Goal: Task Accomplishment & Management: Use online tool/utility

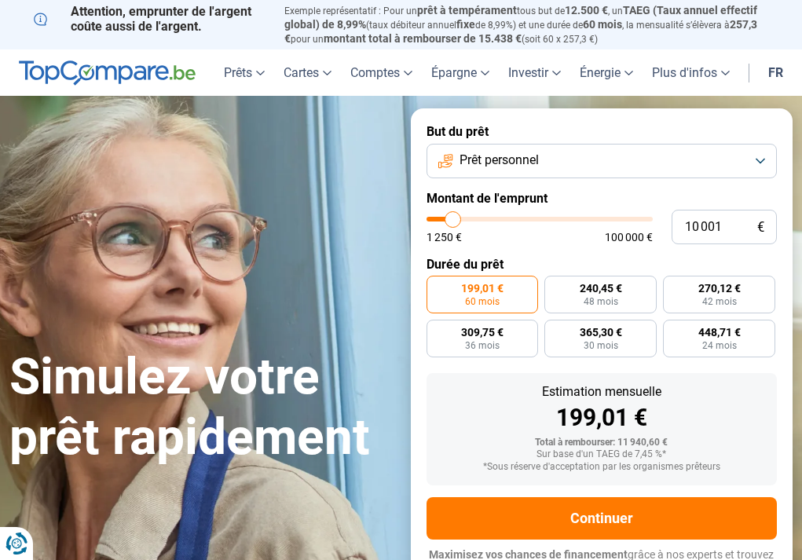
type input "11 750"
type input "11750"
type input "12 000"
type input "12000"
type input "12 500"
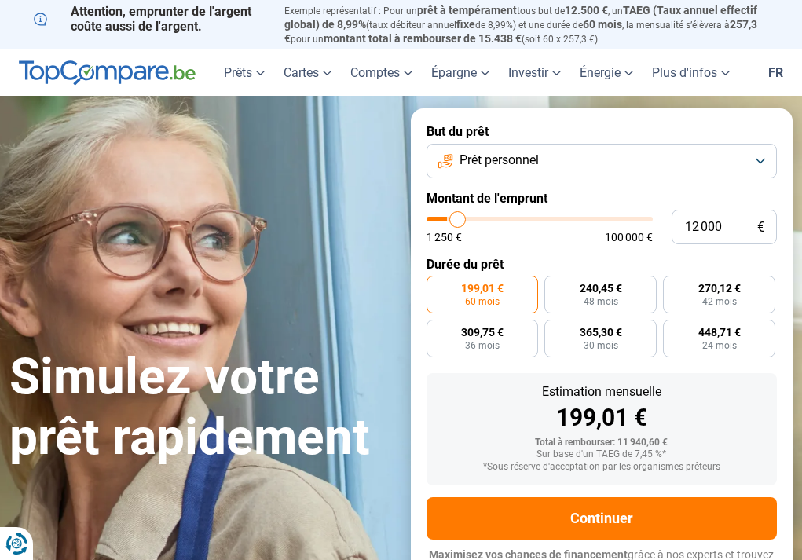
type input "12500"
type input "13 250"
type input "13250"
type input "13 500"
type input "13500"
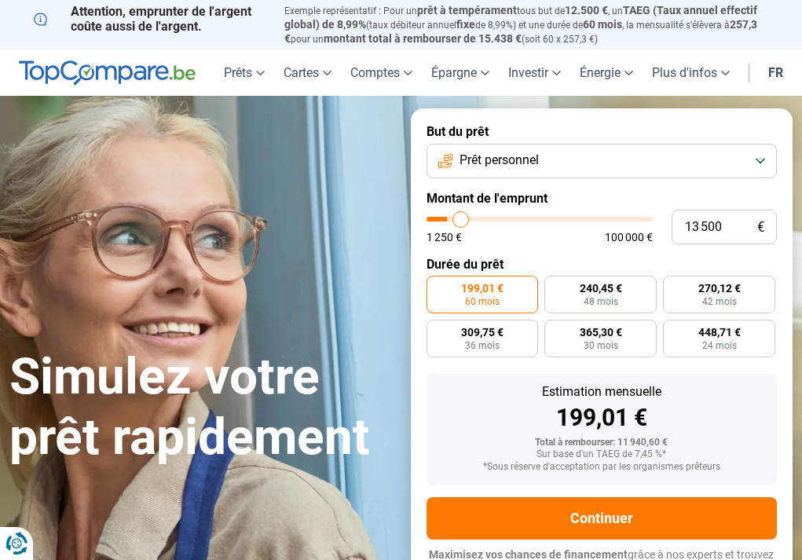
type input "14 250"
type input "14250"
type input "15 750"
type input "15750"
type input "17 250"
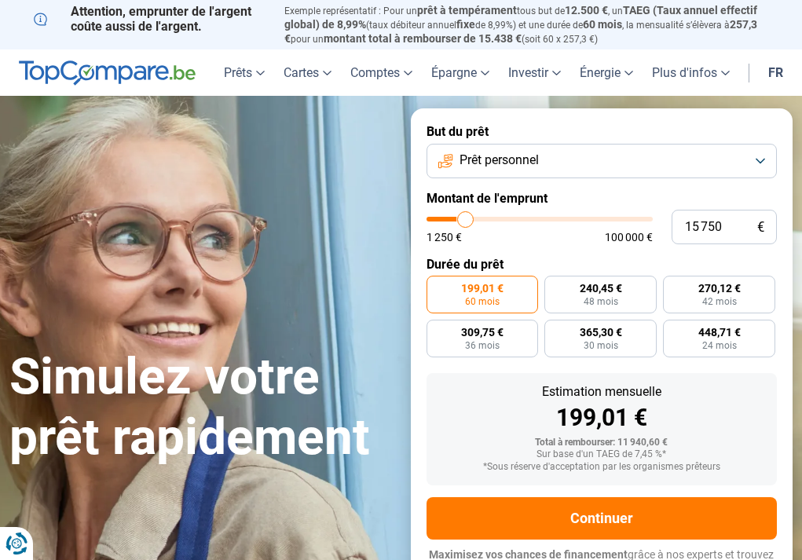
type input "17250"
type input "18 750"
type input "18750"
type input "19 750"
type input "19750"
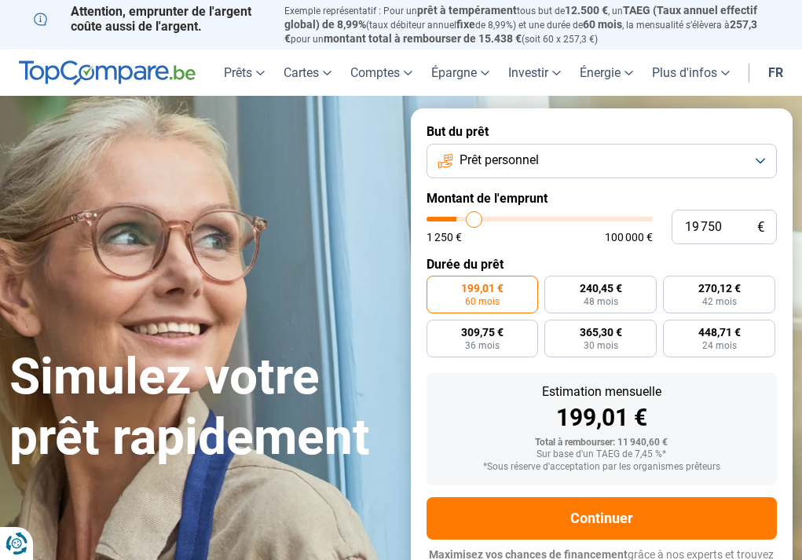
type input "20 500"
type input "20500"
type input "21 000"
type input "21000"
type input "21 250"
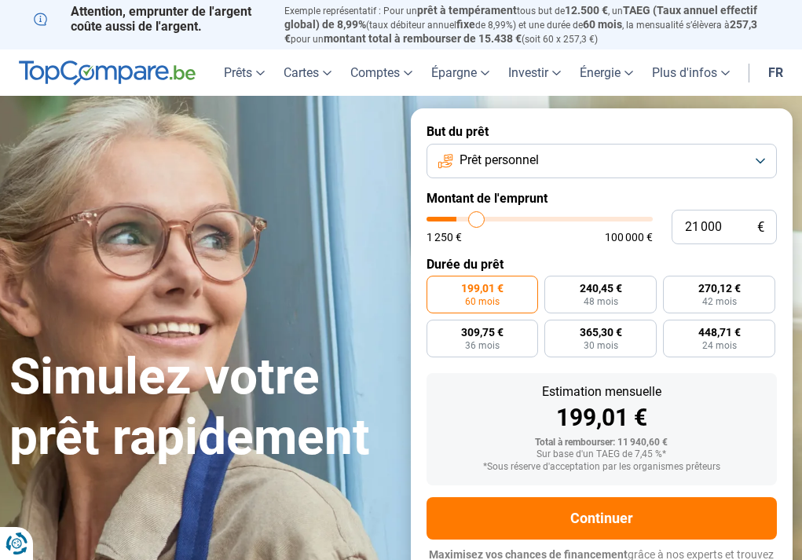
type input "21250"
type input "21 000"
type input "21000"
type input "14 250"
type input "14250"
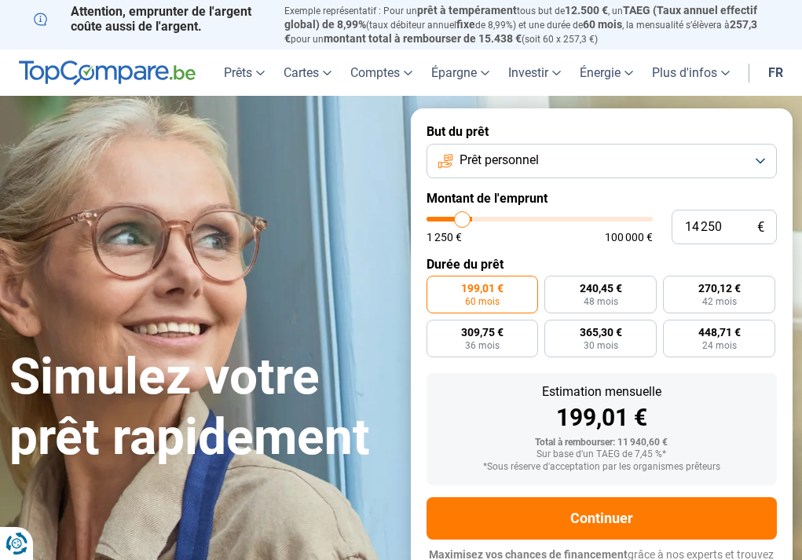
type input "11 000"
type input "11000"
type input "3 500"
type input "3500"
type input "1 250"
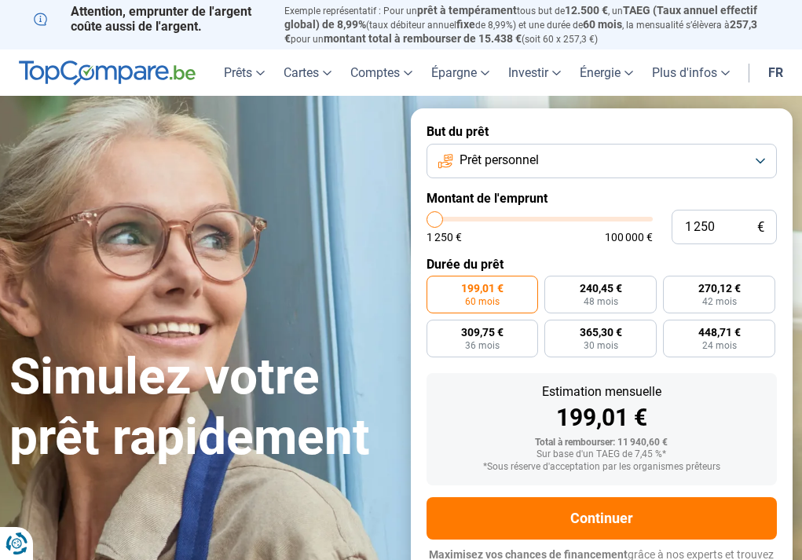
drag, startPoint x: 455, startPoint y: 223, endPoint x: 400, endPoint y: 224, distance: 55.7
type input "1250"
click at [426, 221] on input "range" at bounding box center [539, 219] width 227 height 5
radio input "true"
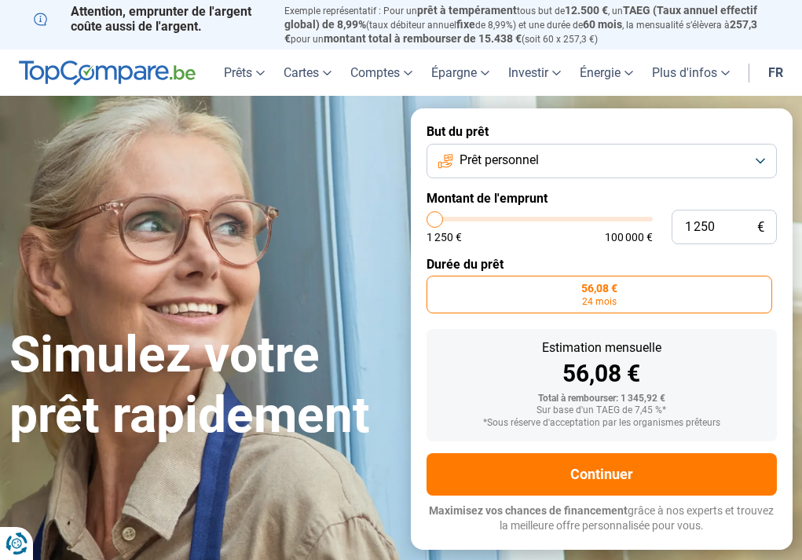
click at [436, 220] on input "range" at bounding box center [539, 219] width 227 height 5
type input "2 750"
type input "2750"
type input "3 250"
type input "3250"
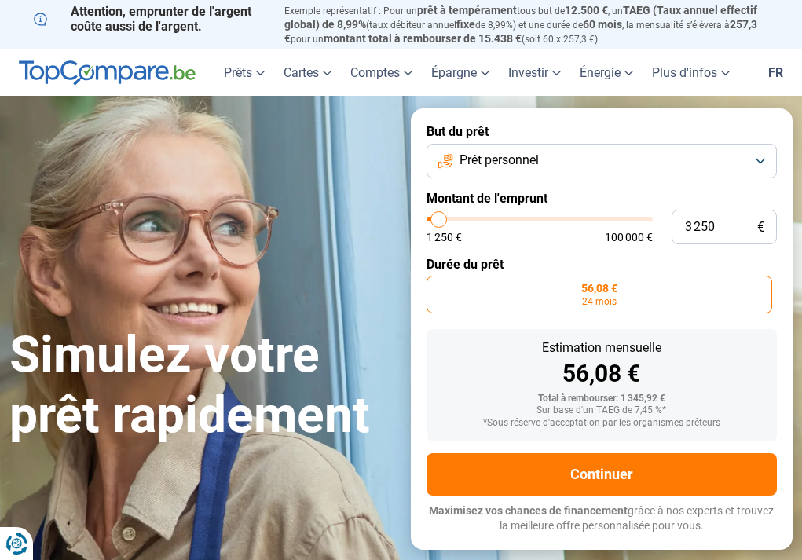
type input "4 000"
type input "4000"
type input "4 250"
type input "4250"
type input "4 750"
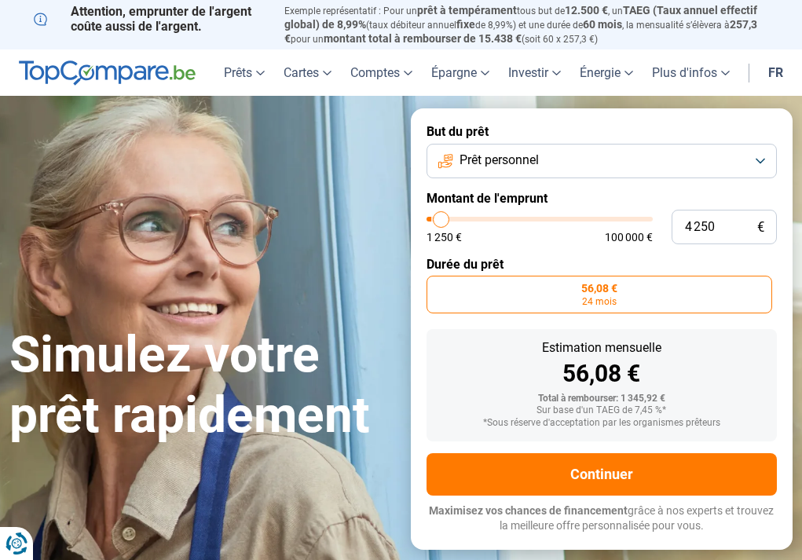
type input "4750"
type input "5 000"
type input "5000"
click at [443, 221] on input "range" at bounding box center [539, 219] width 227 height 5
radio input "false"
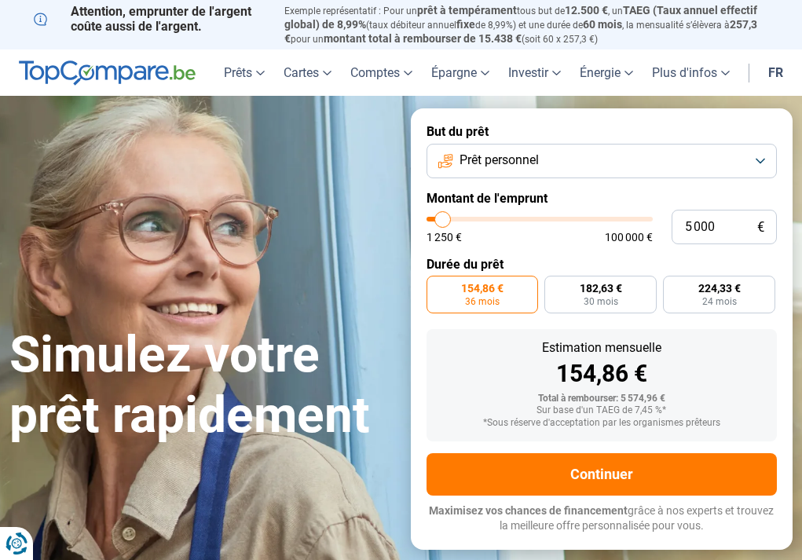
click at [758, 161] on button "Prêt personnel" at bounding box center [601, 161] width 351 height 35
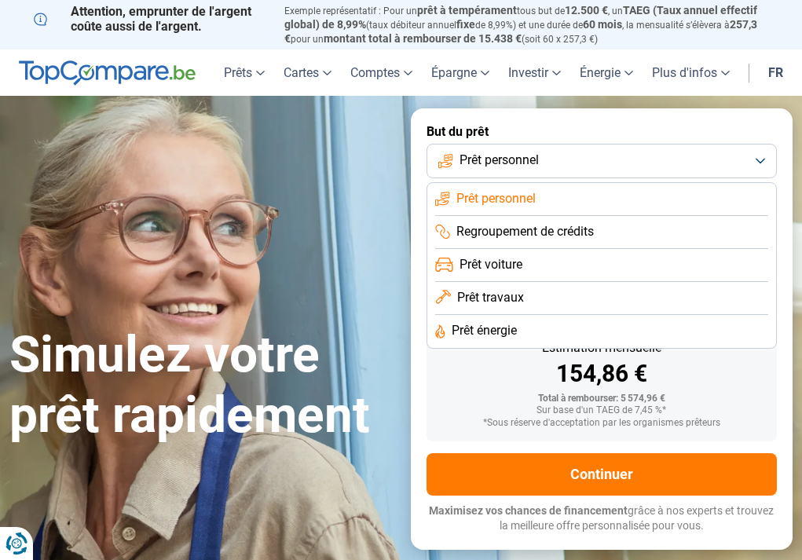
click at [489, 329] on span "Prêt énergie" at bounding box center [483, 330] width 65 height 17
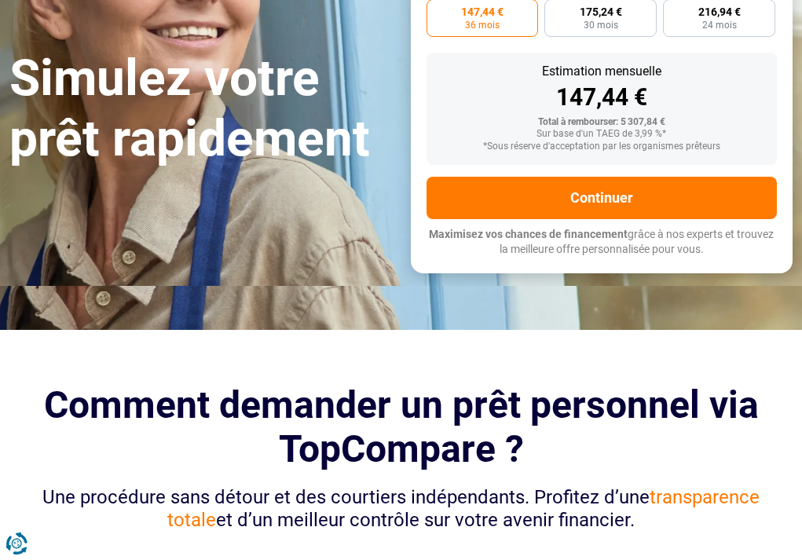
scroll to position [79, 0]
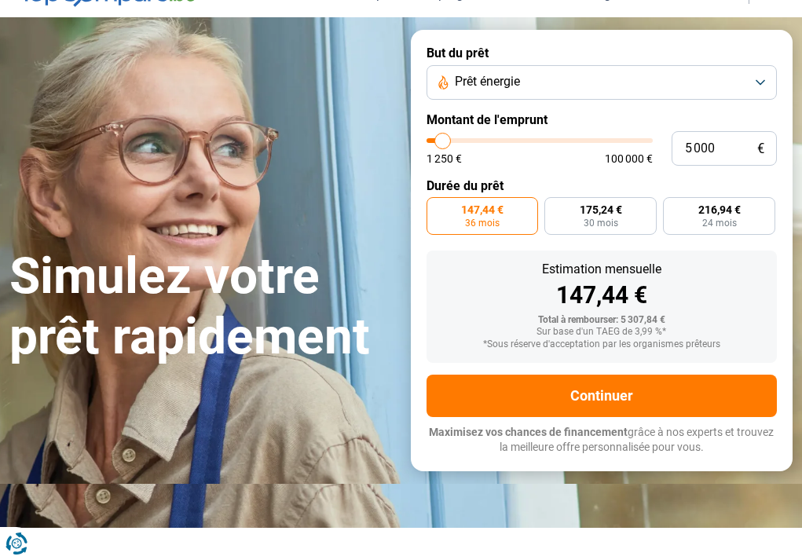
click at [756, 75] on button "Prêt énergie" at bounding box center [601, 82] width 351 height 35
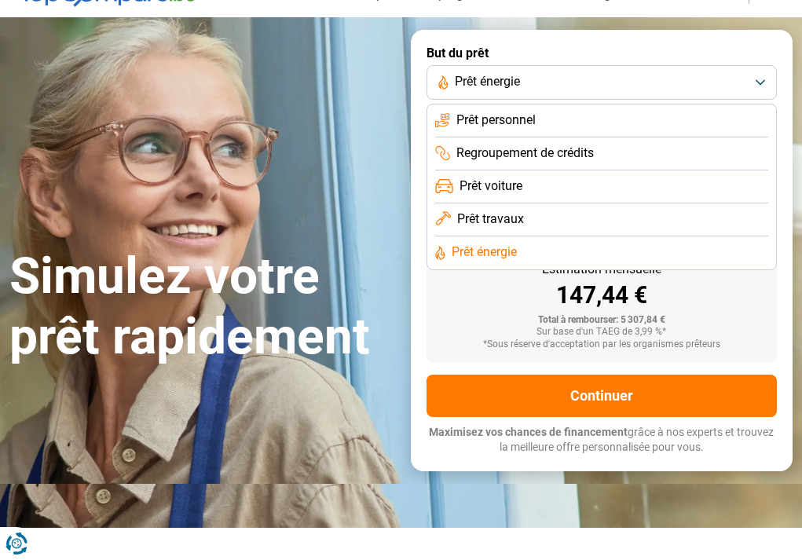
click at [491, 213] on span "Prêt travaux" at bounding box center [490, 218] width 67 height 17
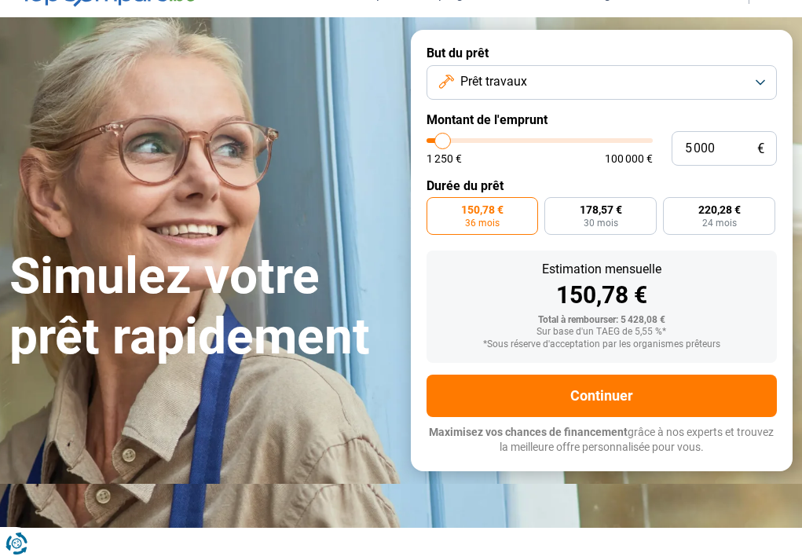
scroll to position [0, 0]
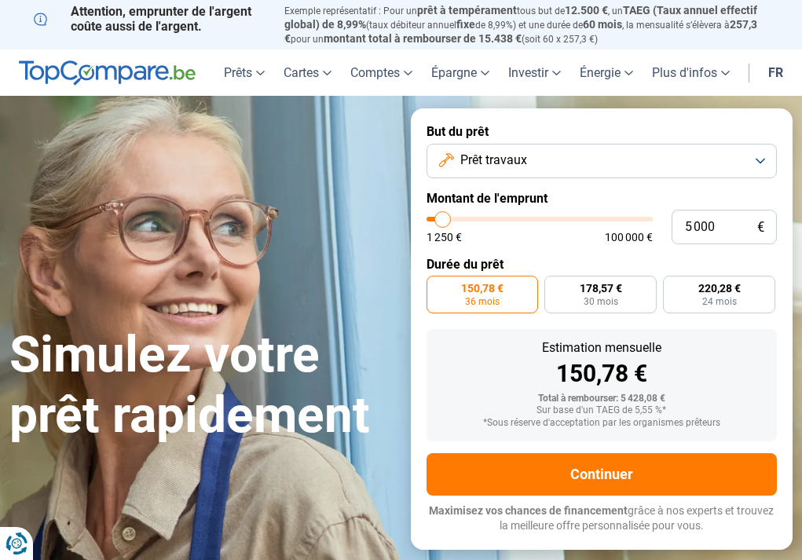
click at [758, 158] on button "Prêt travaux" at bounding box center [601, 161] width 351 height 35
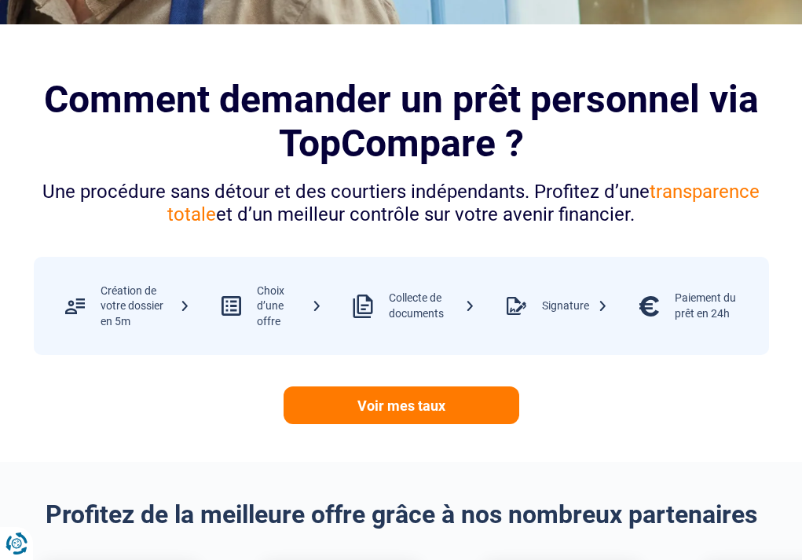
scroll to position [628, 0]
